Goal: Information Seeking & Learning: Find contact information

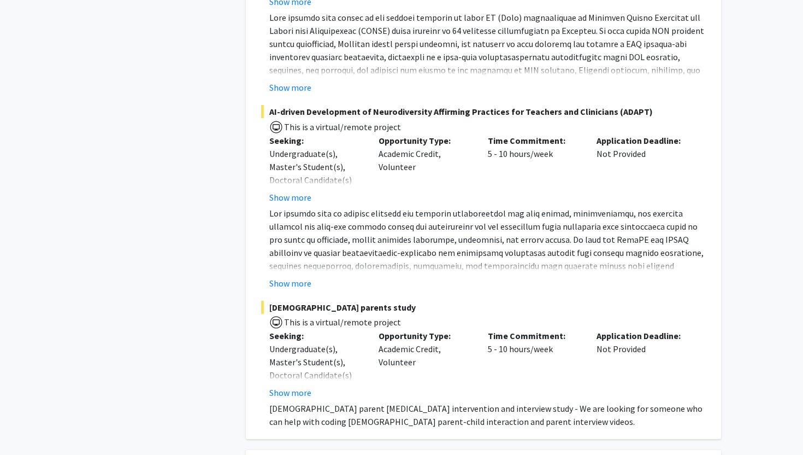
scroll to position [3809, 0]
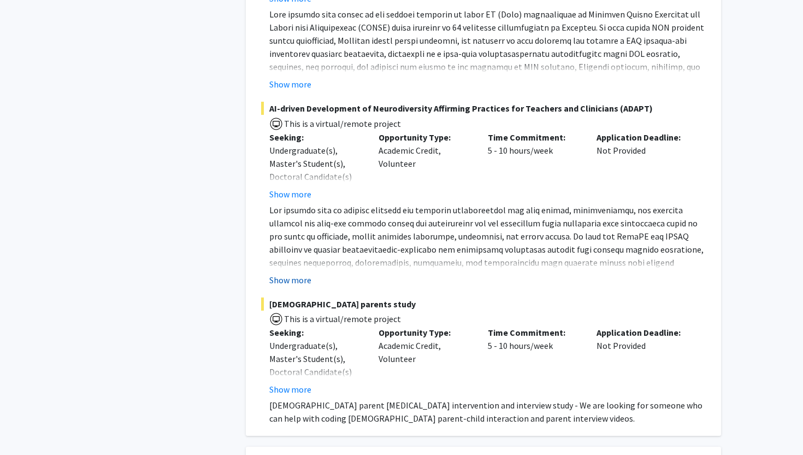
click at [305, 273] on button "Show more" at bounding box center [290, 279] width 42 height 13
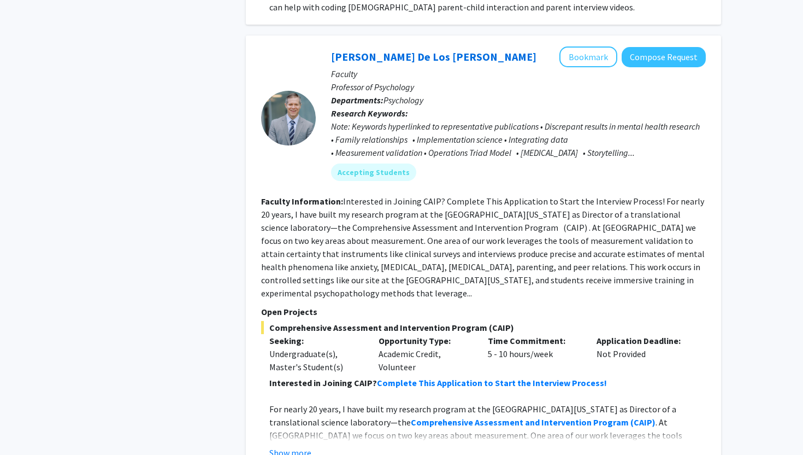
scroll to position [4325, 0]
click at [292, 445] on button "Show more" at bounding box center [290, 451] width 42 height 13
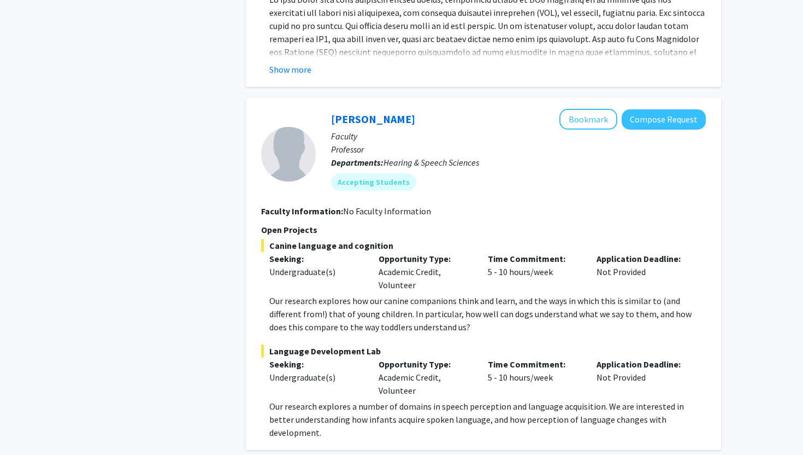
scroll to position [5332, 0]
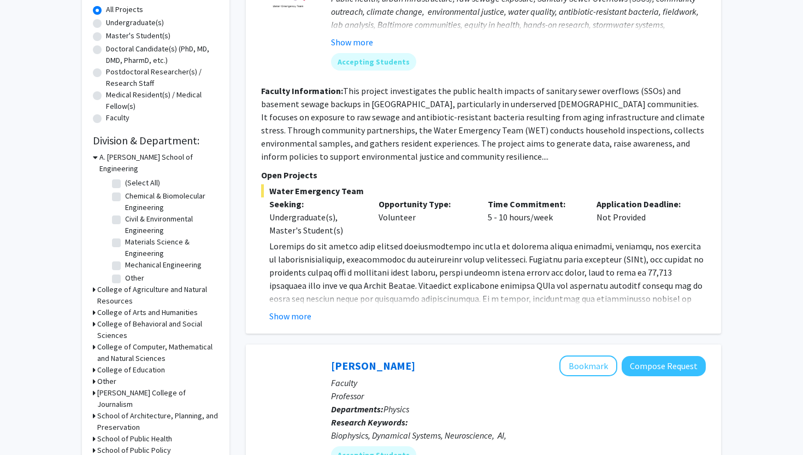
scroll to position [219, 0]
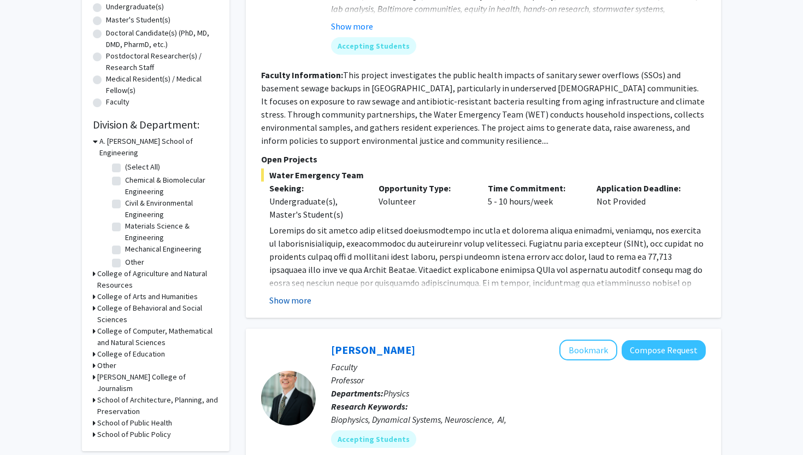
click at [305, 298] on button "Show more" at bounding box center [290, 299] width 42 height 13
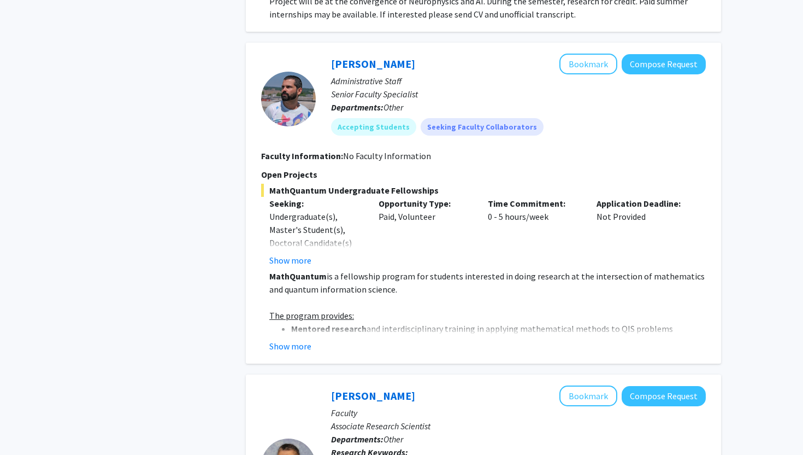
scroll to position [999, 0]
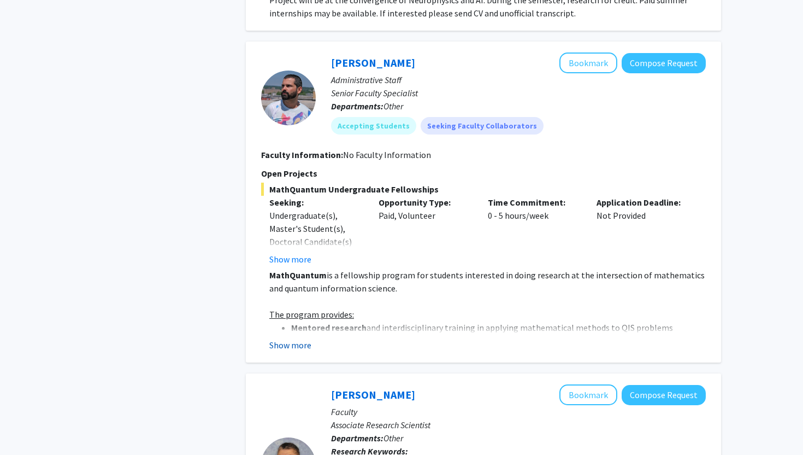
click at [300, 338] on button "Show more" at bounding box center [290, 344] width 42 height 13
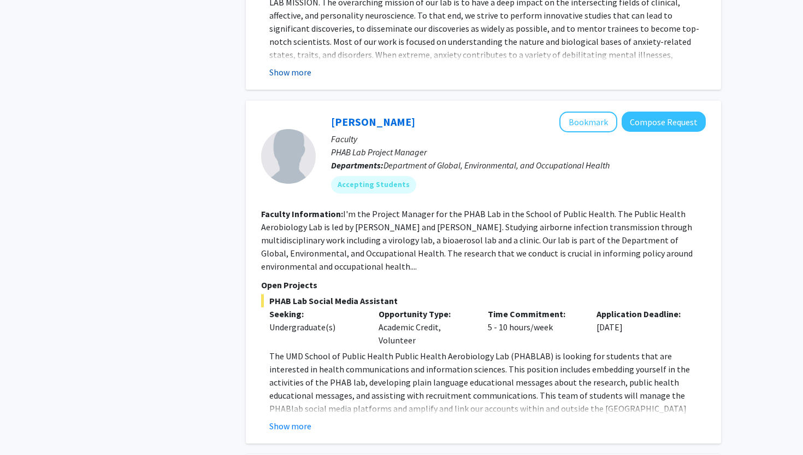
scroll to position [2599, 0]
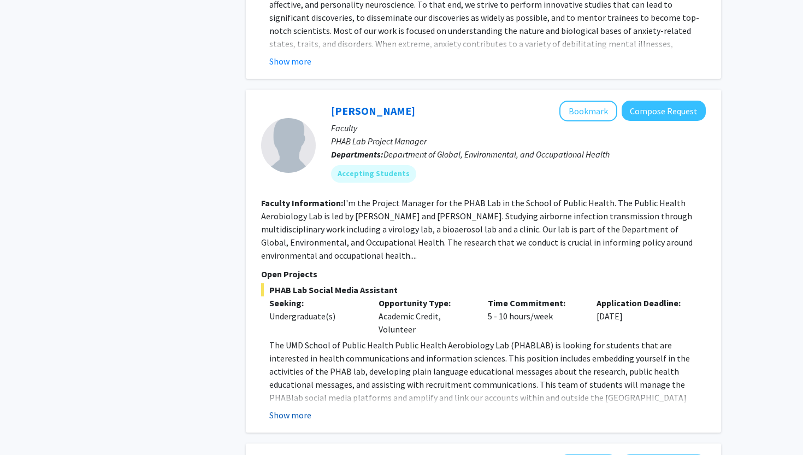
click at [289, 408] on button "Show more" at bounding box center [290, 414] width 42 height 13
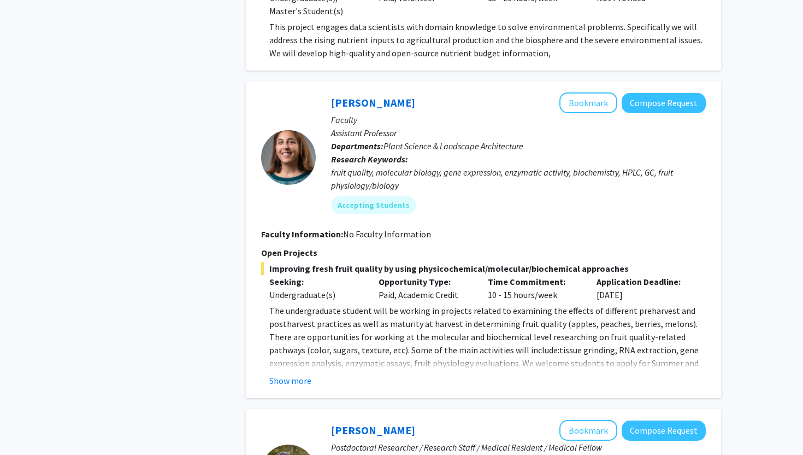
scroll to position [3459, 0]
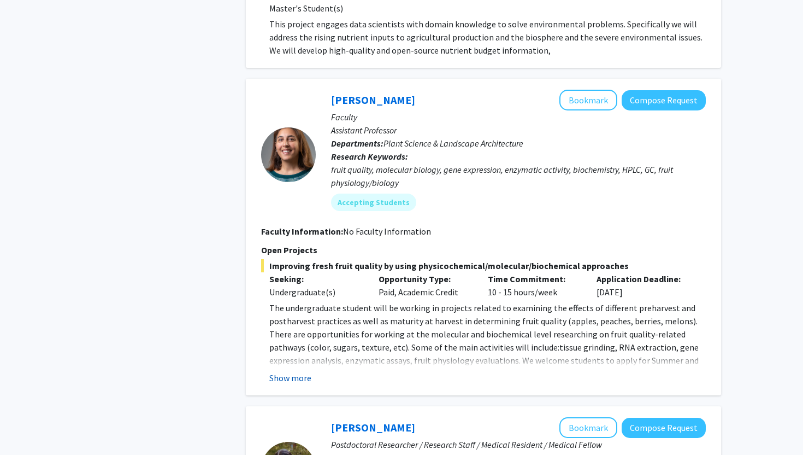
click at [293, 371] on button "Show more" at bounding box center [290, 377] width 42 height 13
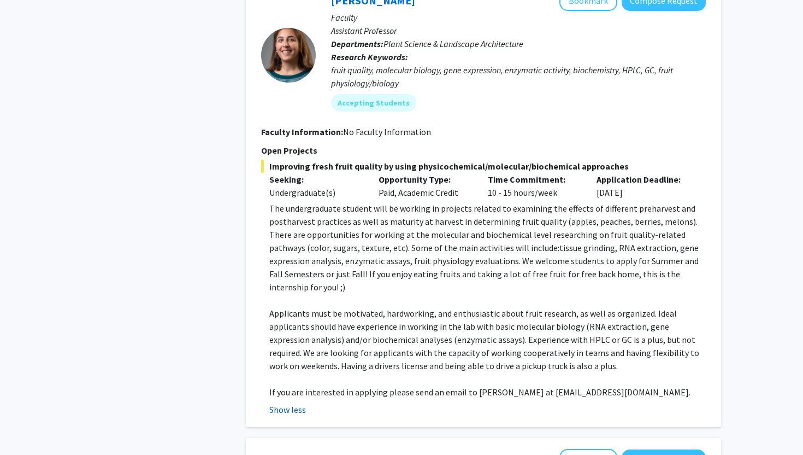
scroll to position [3887, 0]
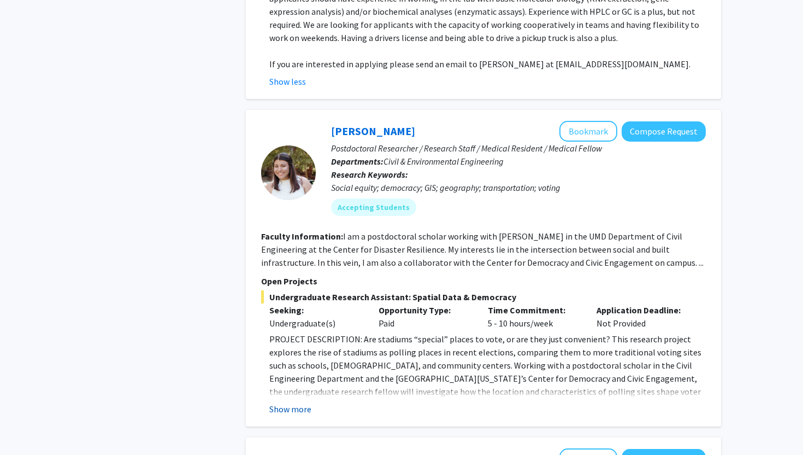
click at [288, 402] on button "Show more" at bounding box center [290, 408] width 42 height 13
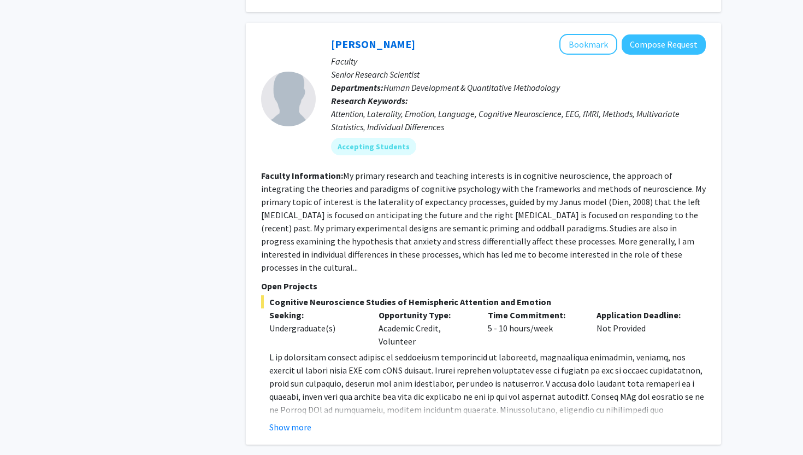
scroll to position [4542, 0]
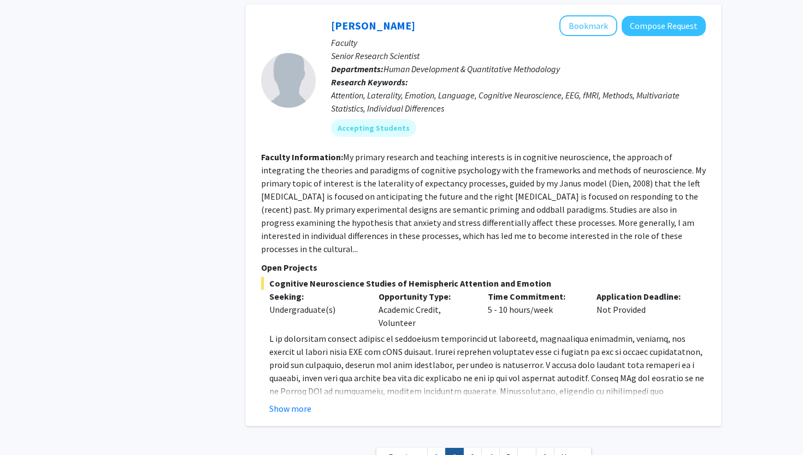
click at [294, 332] on fg-read-more "Show more" at bounding box center [483, 373] width 445 height 83
click at [291, 402] on button "Show more" at bounding box center [290, 408] width 42 height 13
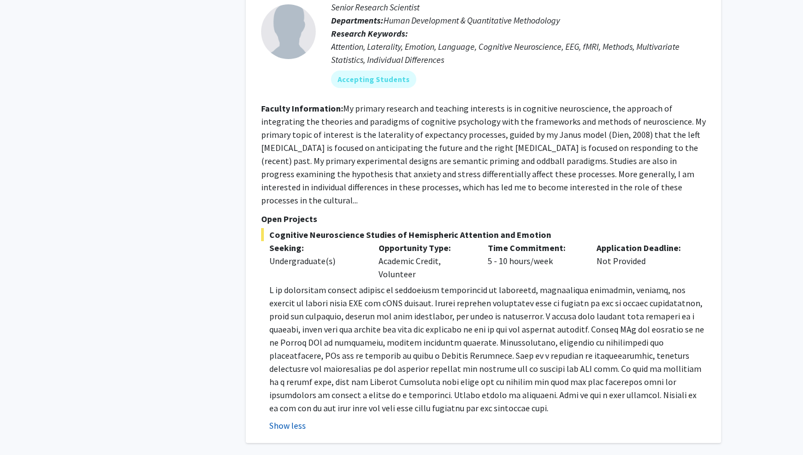
scroll to position [4608, 0]
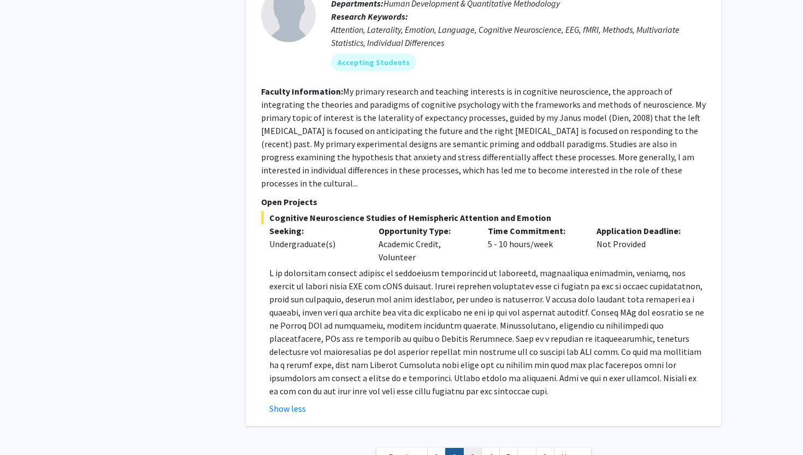
click at [472, 447] on link "3" at bounding box center [472, 456] width 19 height 19
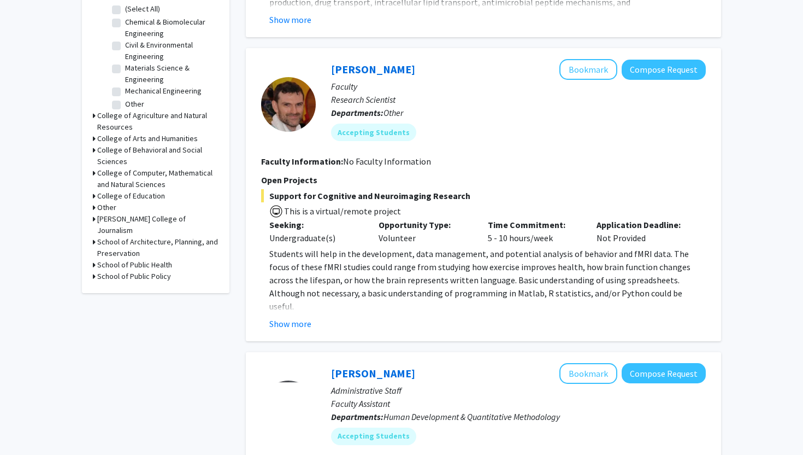
scroll to position [378, 0]
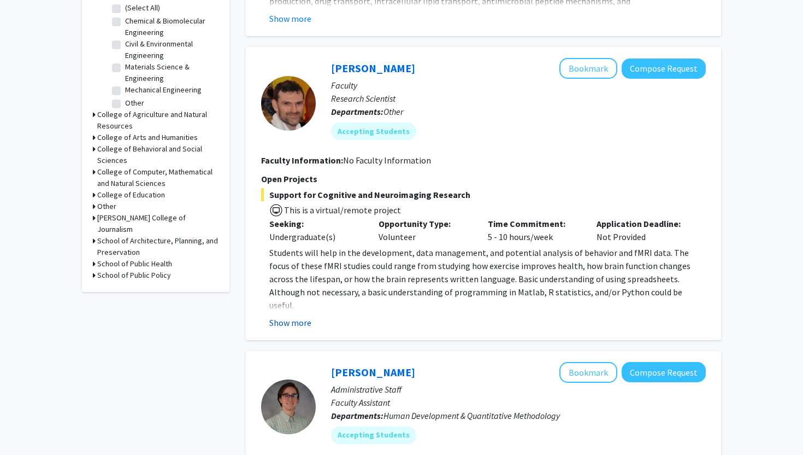
click at [300, 325] on button "Show more" at bounding box center [290, 322] width 42 height 13
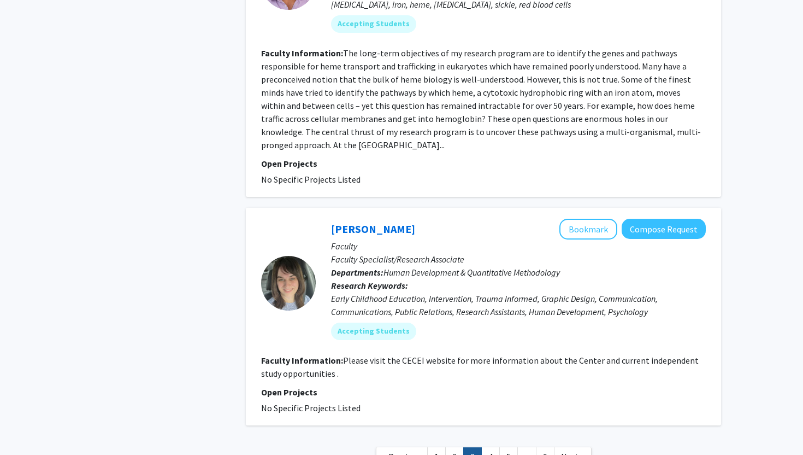
scroll to position [2574, 0]
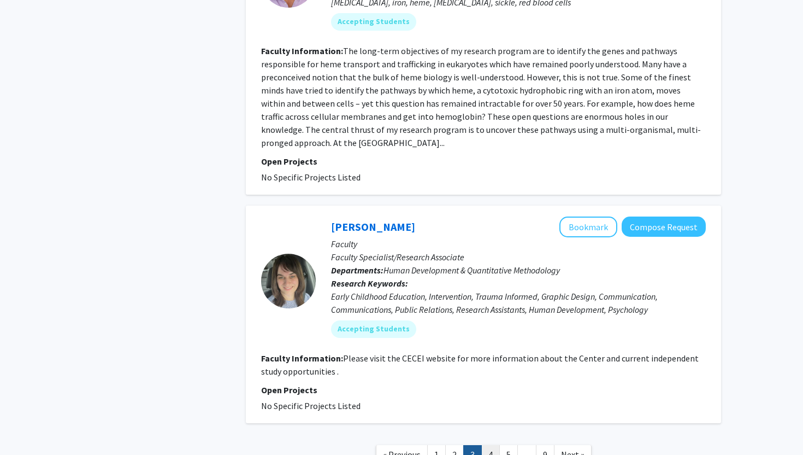
click at [485, 445] on link "4" at bounding box center [490, 454] width 19 height 19
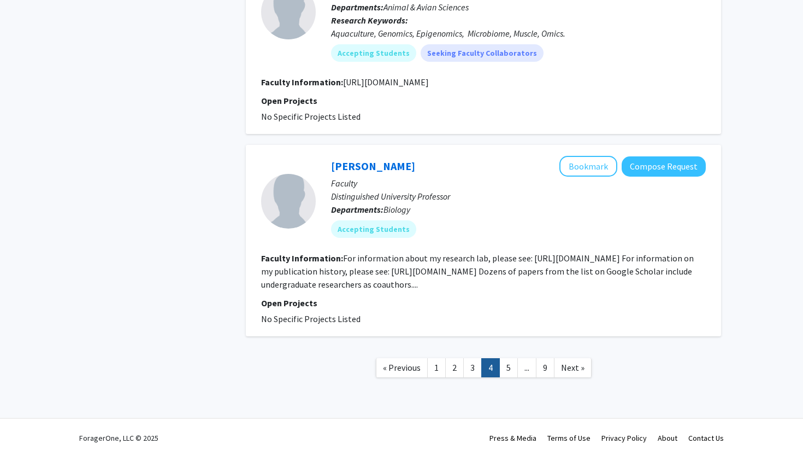
scroll to position [1870, 0]
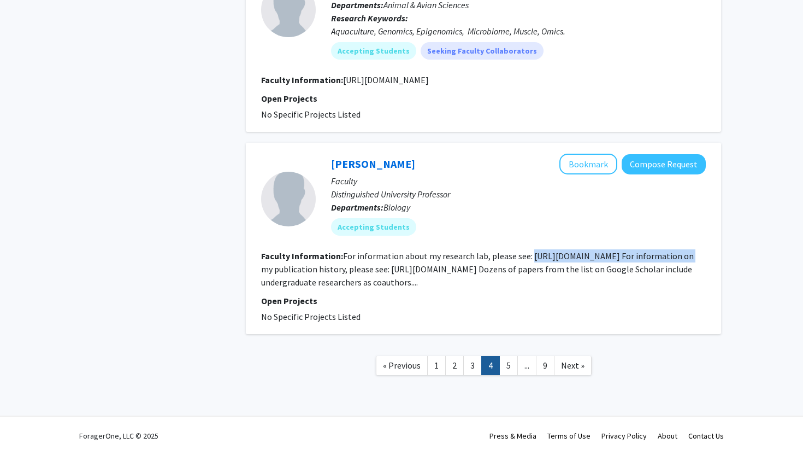
drag, startPoint x: 527, startPoint y: 255, endPoint x: 685, endPoint y: 255, distance: 158.4
click at [685, 255] on fg-read-more "For information about my research lab, please see: [URL][DOMAIN_NAME] For infor…" at bounding box center [477, 268] width 433 height 37
copy fg-read-more "[URL][DOMAIN_NAME]"
click at [502, 367] on link "5" at bounding box center [508, 365] width 19 height 19
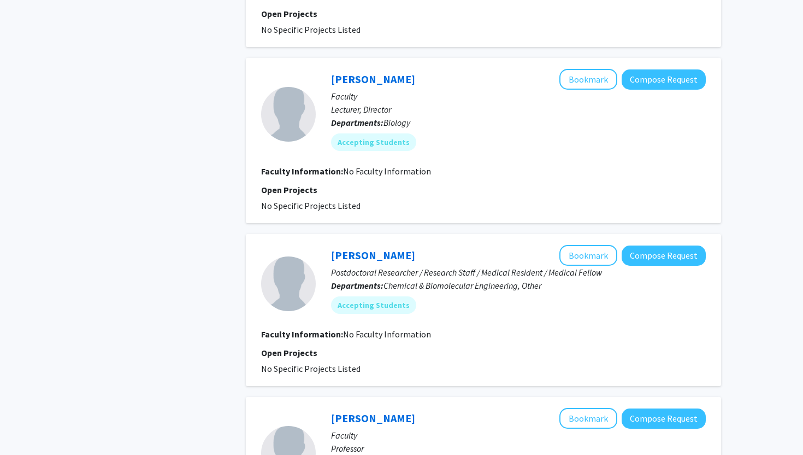
scroll to position [1281, 0]
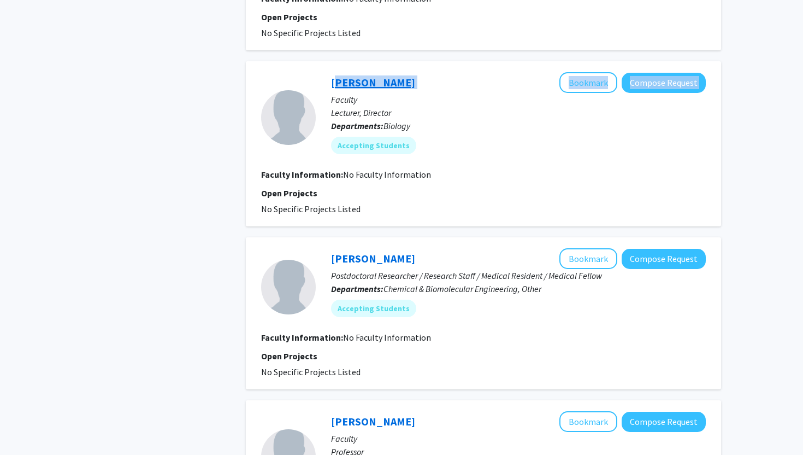
drag, startPoint x: 463, startPoint y: 81, endPoint x: 332, endPoint y: 78, distance: 131.2
click at [332, 78] on div "[PERSON_NAME] Bookmark Compose Request" at bounding box center [518, 82] width 375 height 21
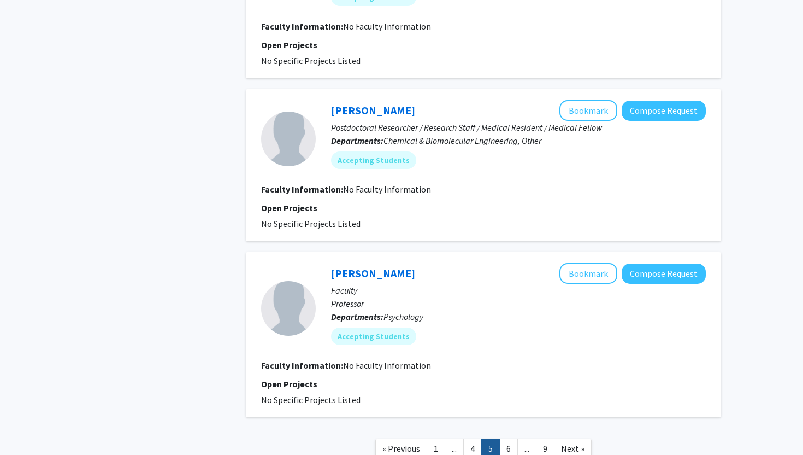
scroll to position [1412, 0]
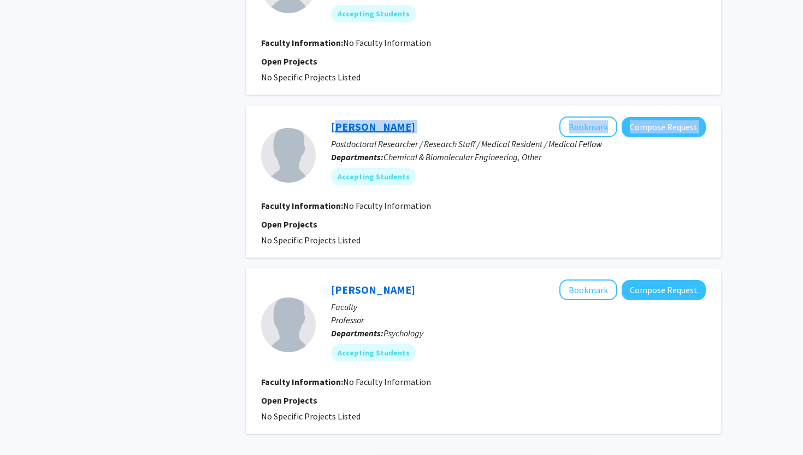
drag, startPoint x: 462, startPoint y: 128, endPoint x: 332, endPoint y: 126, distance: 130.0
click at [332, 126] on div "[PERSON_NAME] Bookmark Compose Request" at bounding box center [518, 126] width 375 height 21
drag, startPoint x: 439, startPoint y: 127, endPoint x: 323, endPoint y: 129, distance: 115.8
click at [323, 128] on div "[PERSON_NAME] Bookmark Compose Request Postdoctoral Researcher / Research Staff…" at bounding box center [511, 154] width 390 height 77
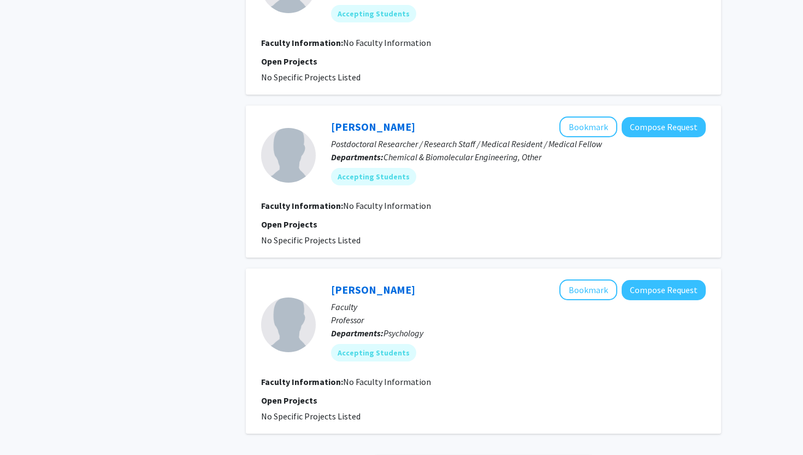
copy link "[PERSON_NAME]"
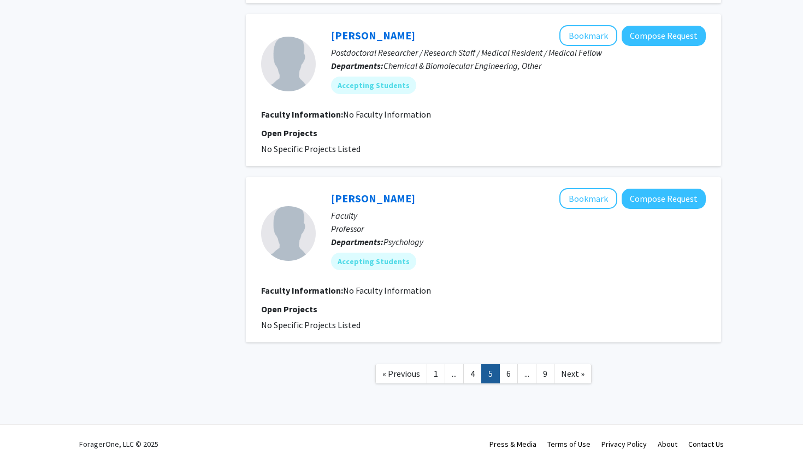
scroll to position [1512, 0]
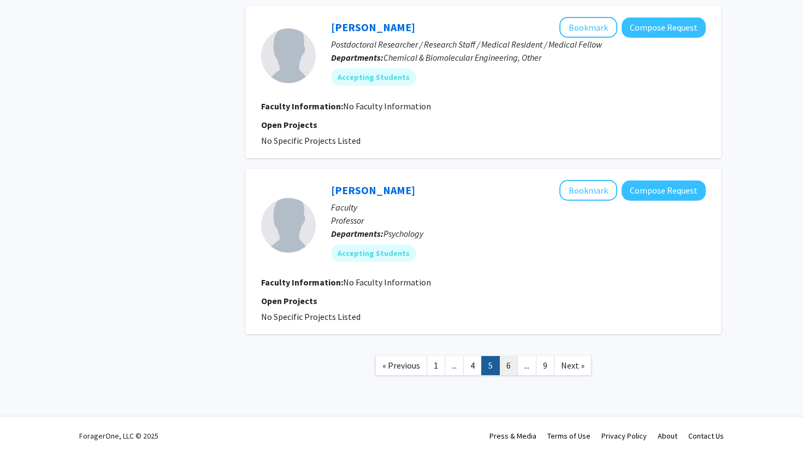
click at [509, 358] on link "6" at bounding box center [508, 365] width 19 height 19
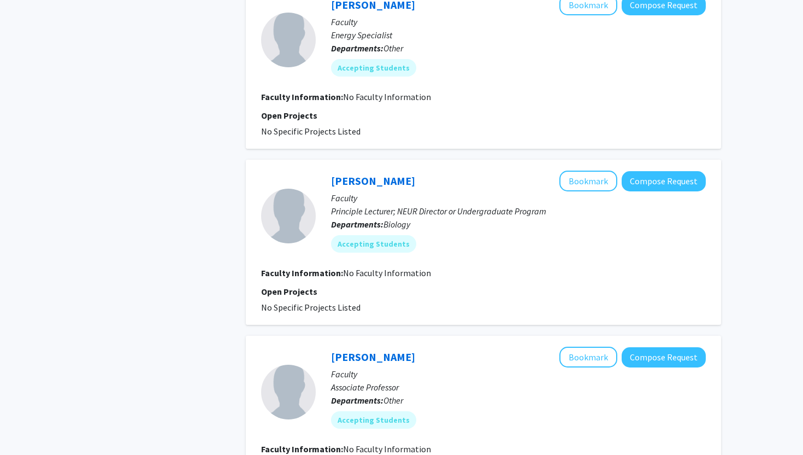
scroll to position [835, 0]
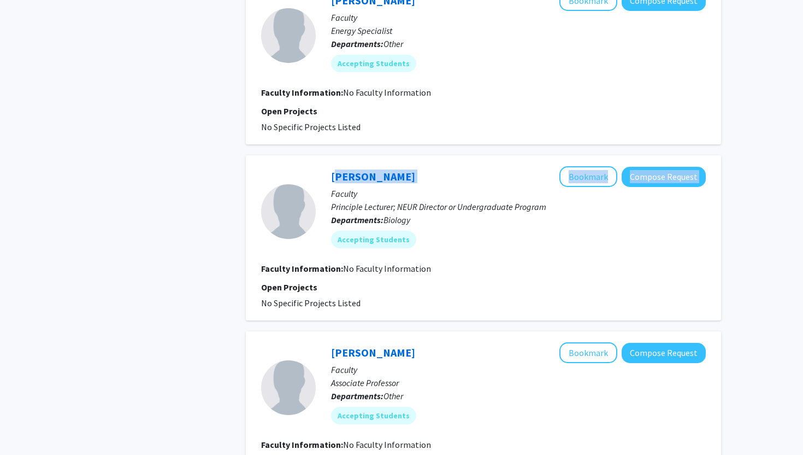
drag, startPoint x: 433, startPoint y: 176, endPoint x: 317, endPoint y: 177, distance: 116.4
click at [317, 177] on div "[PERSON_NAME] Bookmark Compose Request Faculty Principle Lecturer; NEUR Directo…" at bounding box center [511, 211] width 390 height 90
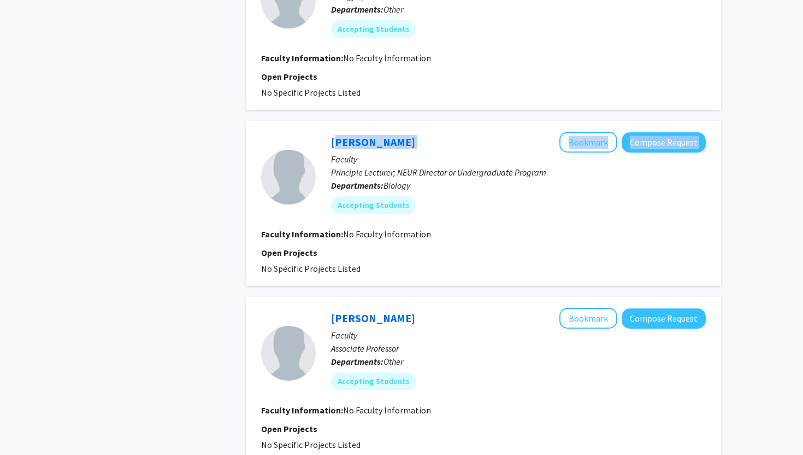
scroll to position [850, 0]
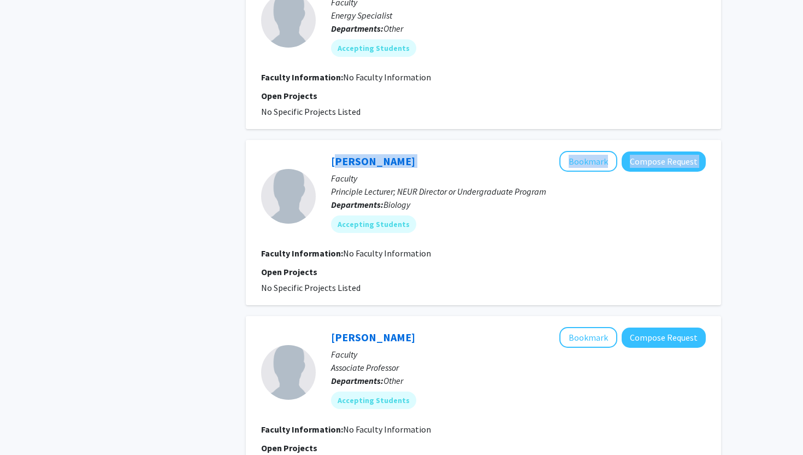
click at [445, 168] on div "[PERSON_NAME] Bookmark Compose Request" at bounding box center [518, 161] width 375 height 21
drag, startPoint x: 411, startPoint y: 160, endPoint x: 331, endPoint y: 163, distance: 79.8
click at [331, 163] on div "[PERSON_NAME] Bookmark Compose Request" at bounding box center [518, 161] width 375 height 21
copy link "[PERSON_NAME]"
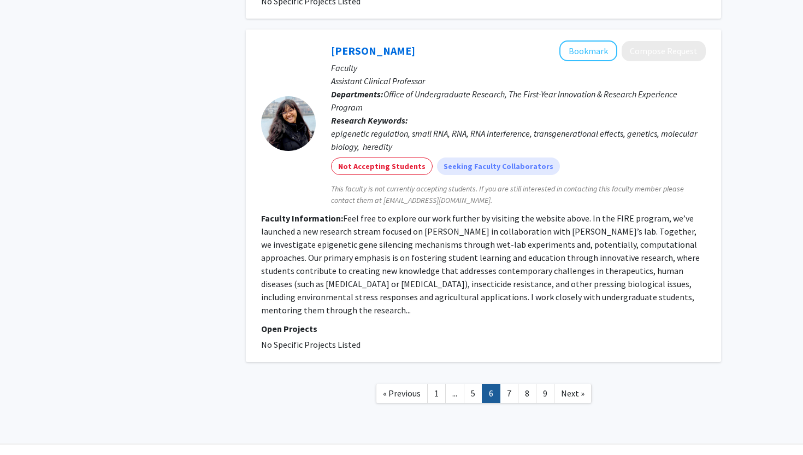
scroll to position [1783, 0]
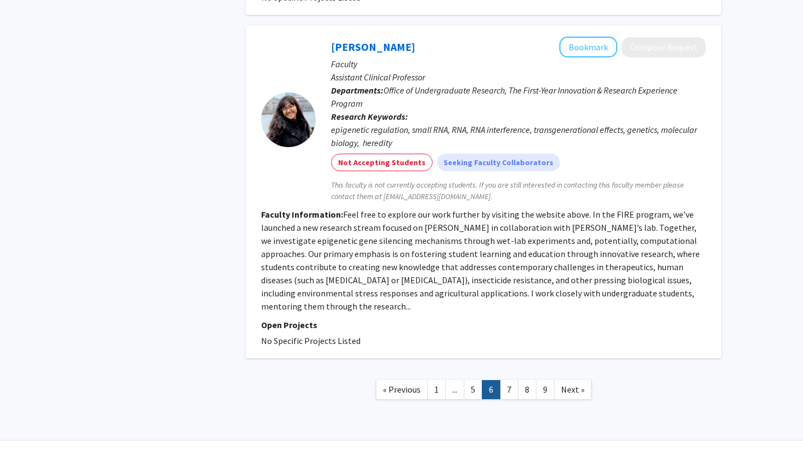
click at [424, 293] on fg-read-more "Feel free to explore our work further by visiting the website above. In the FIR…" at bounding box center [480, 260] width 439 height 103
click at [297, 306] on fg-read-more "Feel free to explore our work further by visiting the website above. In the FIR…" at bounding box center [480, 260] width 439 height 103
click at [511, 384] on link "7" at bounding box center [509, 389] width 19 height 19
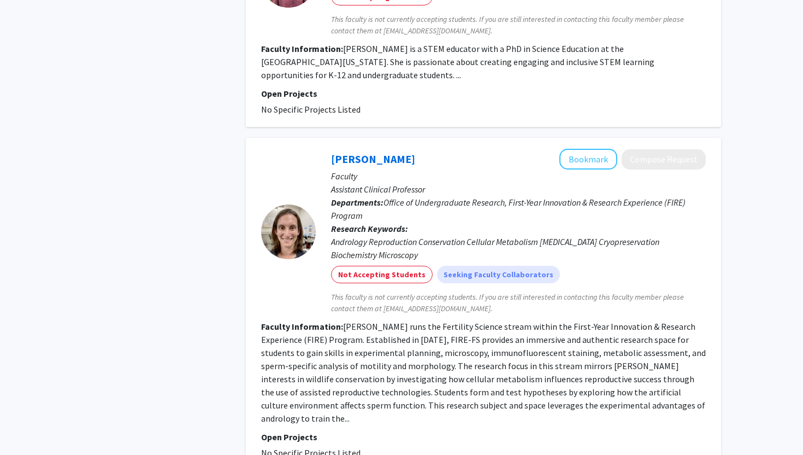
scroll to position [1655, 0]
